Goal: Use online tool/utility: Utilize a website feature to perform a specific function

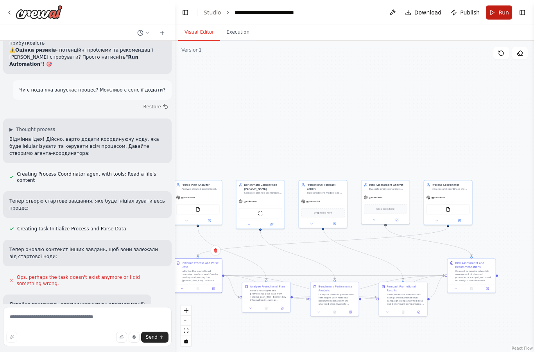
click at [499, 9] on span "Run" at bounding box center [503, 13] width 11 height 8
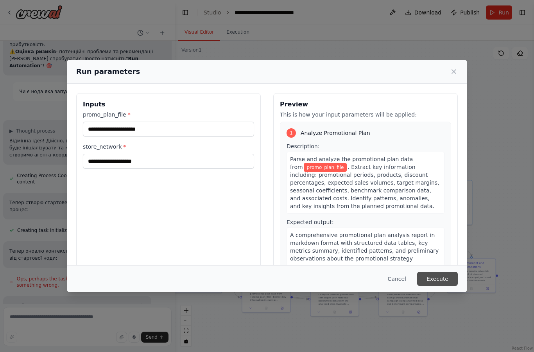
click at [443, 286] on button "Execute" at bounding box center [437, 279] width 41 height 14
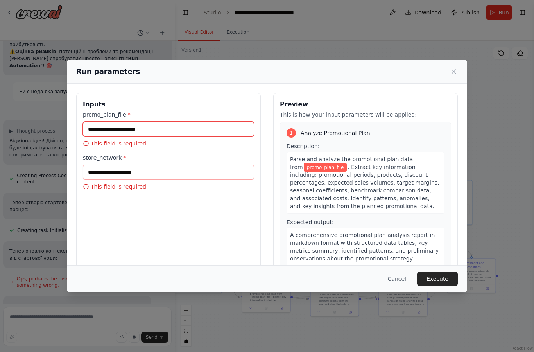
click at [188, 122] on input "promo_plan_file *" at bounding box center [168, 129] width 171 height 15
click at [196, 122] on input "promo_plan_file *" at bounding box center [168, 129] width 171 height 15
click at [490, 230] on div "Run parameters Inputs promo_plan_file * This field is required store_network * …" at bounding box center [267, 176] width 534 height 352
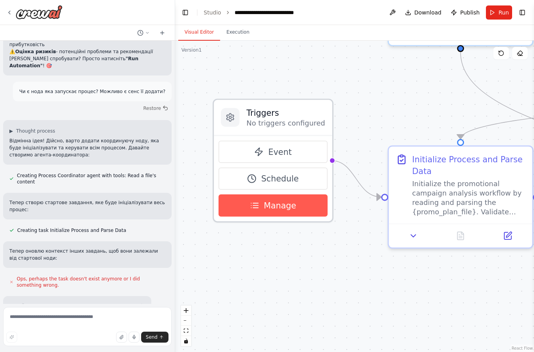
click at [289, 206] on span "Manage" at bounding box center [280, 205] width 32 height 12
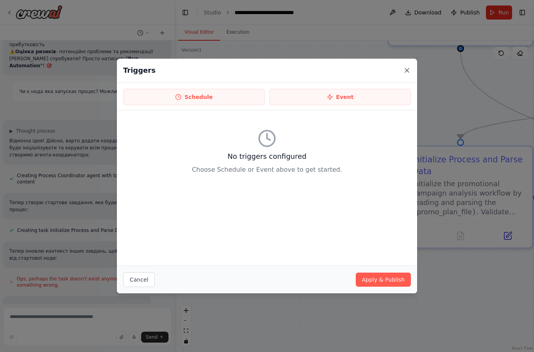
click at [404, 71] on icon at bounding box center [407, 70] width 8 height 8
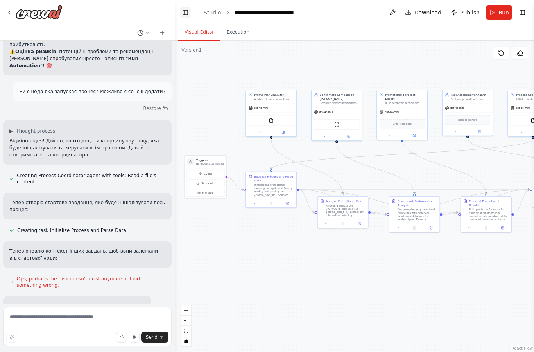
click at [185, 12] on button "Toggle Left Sidebar" at bounding box center [185, 12] width 11 height 11
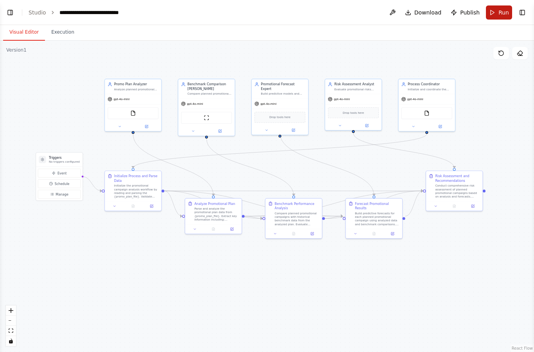
click at [495, 12] on button "Run" at bounding box center [499, 12] width 26 height 14
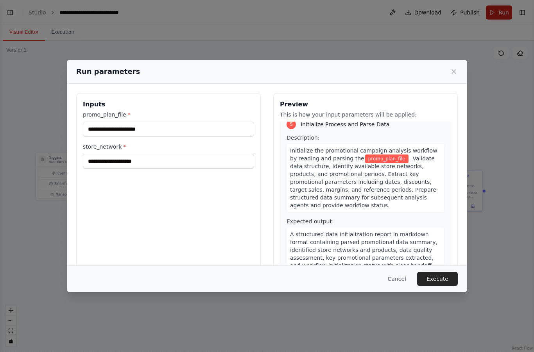
scroll to position [2742, 0]
click at [452, 68] on icon at bounding box center [454, 72] width 8 height 8
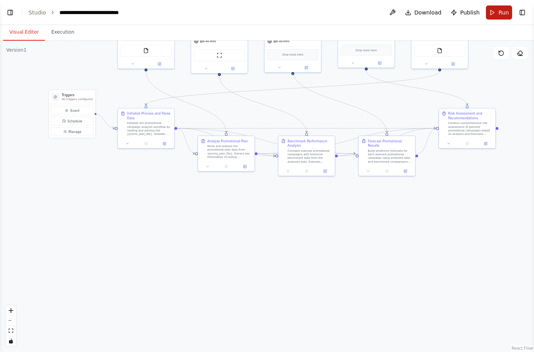
click at [501, 13] on span "Run" at bounding box center [503, 13] width 11 height 8
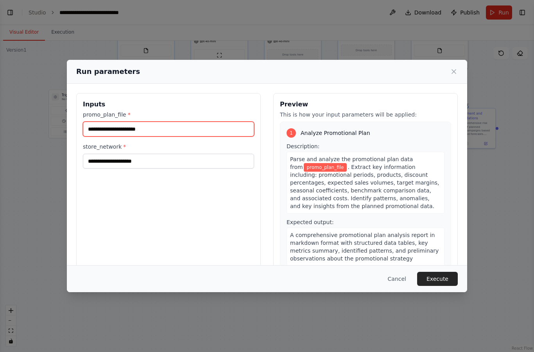
click at [139, 122] on input "promo_plan_file *" at bounding box center [168, 129] width 171 height 15
click at [156, 123] on input "promo_plan_file *" at bounding box center [168, 129] width 171 height 15
paste input "**********"
type input "**********"
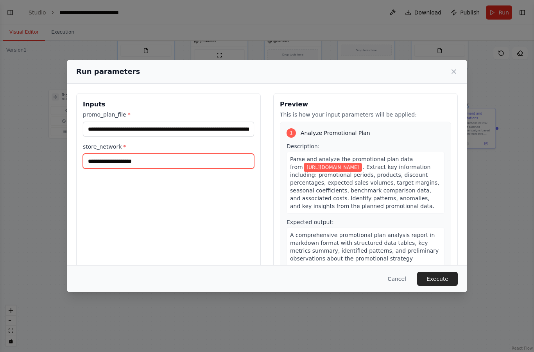
click at [166, 154] on input "store_network *" at bounding box center [168, 161] width 171 height 15
type input "*"
type input "******"
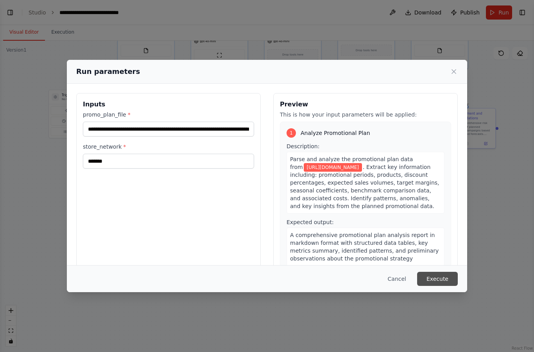
click at [440, 286] on button "Execute" at bounding box center [437, 279] width 41 height 14
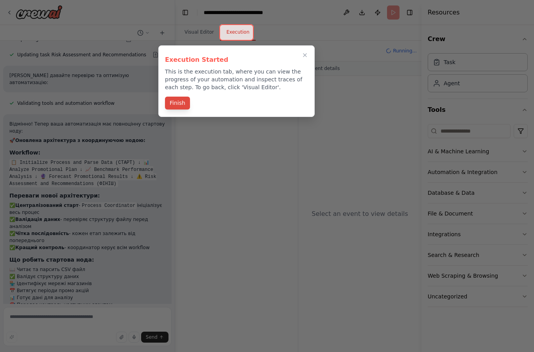
click at [174, 103] on button "Finish" at bounding box center [177, 103] width 25 height 13
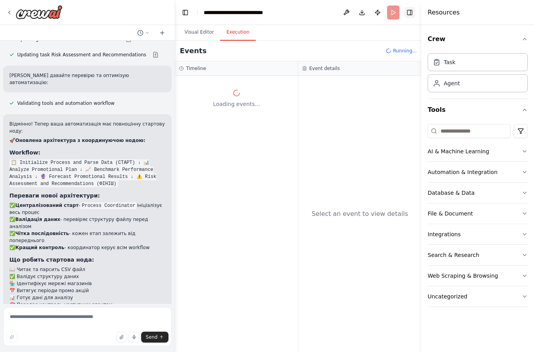
click at [408, 13] on button "Toggle Right Sidebar" at bounding box center [409, 12] width 11 height 11
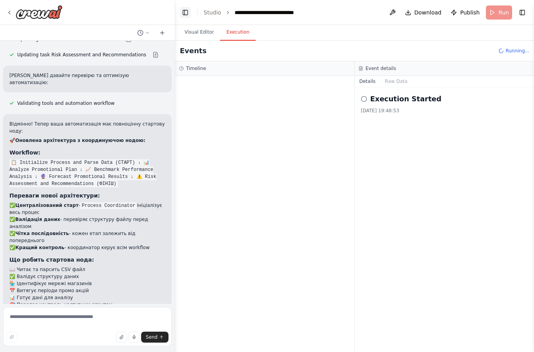
click at [181, 14] on button "Toggle Left Sidebar" at bounding box center [185, 12] width 11 height 11
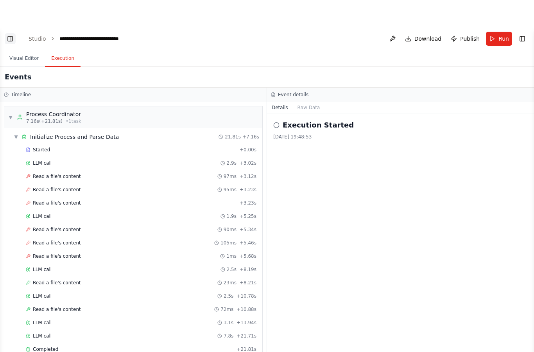
scroll to position [0, 0]
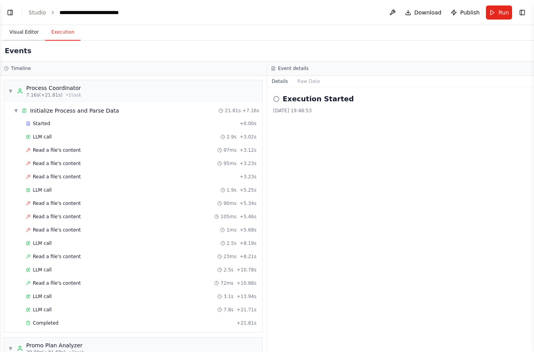
click at [25, 33] on button "Visual Editor" at bounding box center [24, 32] width 42 height 16
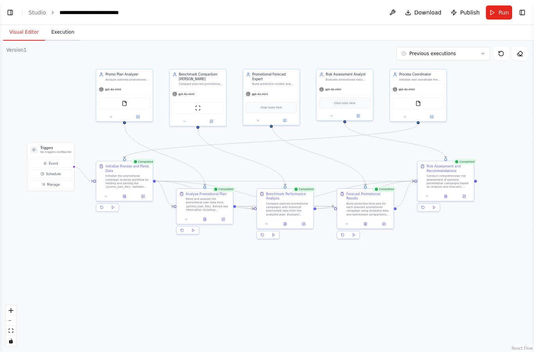
click at [67, 31] on button "Execution" at bounding box center [63, 32] width 36 height 16
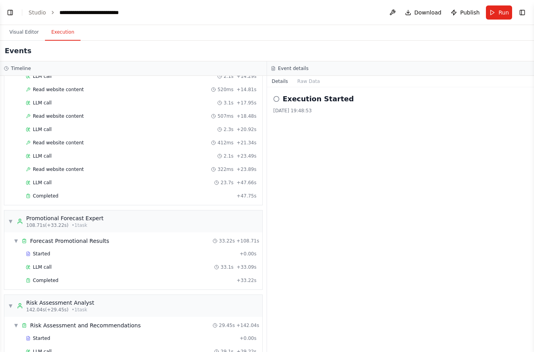
scroll to position [588, 0]
click at [73, 349] on div "LLM call 29.1s + 29.22s" at bounding box center [141, 352] width 231 height 6
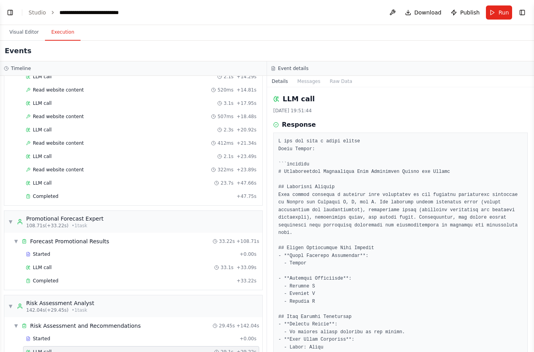
scroll to position [0, 0]
click at [311, 76] on button "Messages" at bounding box center [309, 81] width 32 height 11
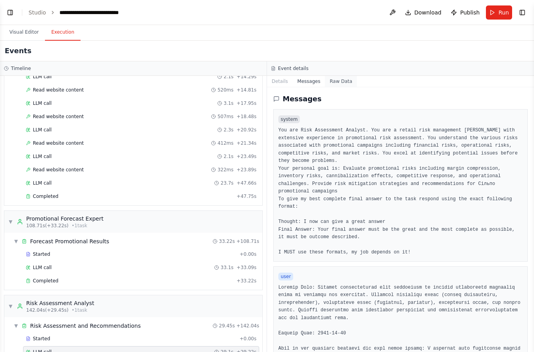
click at [345, 76] on button "Raw Data" at bounding box center [341, 81] width 32 height 11
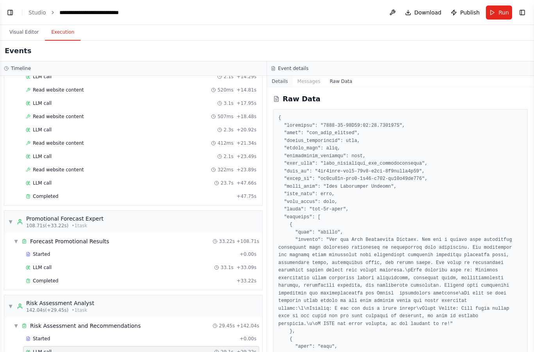
click at [280, 76] on button "Details" at bounding box center [280, 81] width 26 height 11
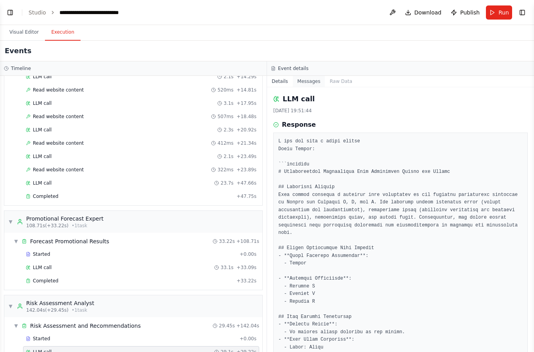
click at [311, 76] on button "Messages" at bounding box center [309, 81] width 32 height 11
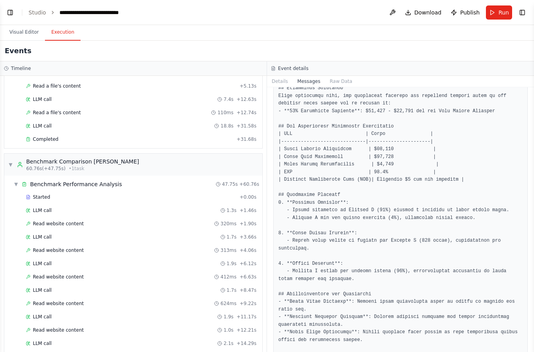
scroll to position [321, 0]
click at [411, 13] on button "Download" at bounding box center [423, 12] width 43 height 14
